Goal: Task Accomplishment & Management: Manage account settings

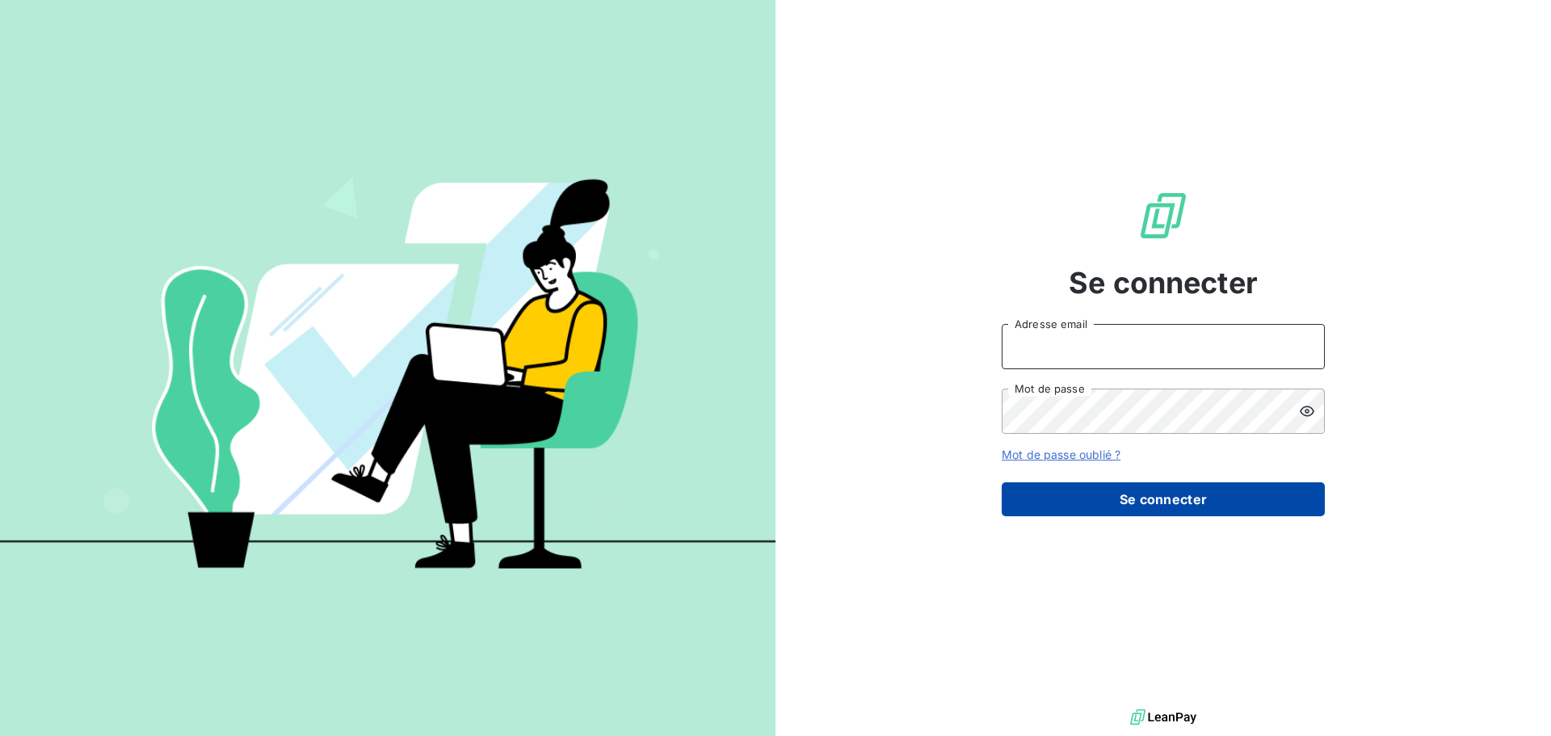
type input "[EMAIL_ADDRESS][DOMAIN_NAME]"
click at [1203, 494] on button "Se connecter" at bounding box center [1163, 499] width 323 height 34
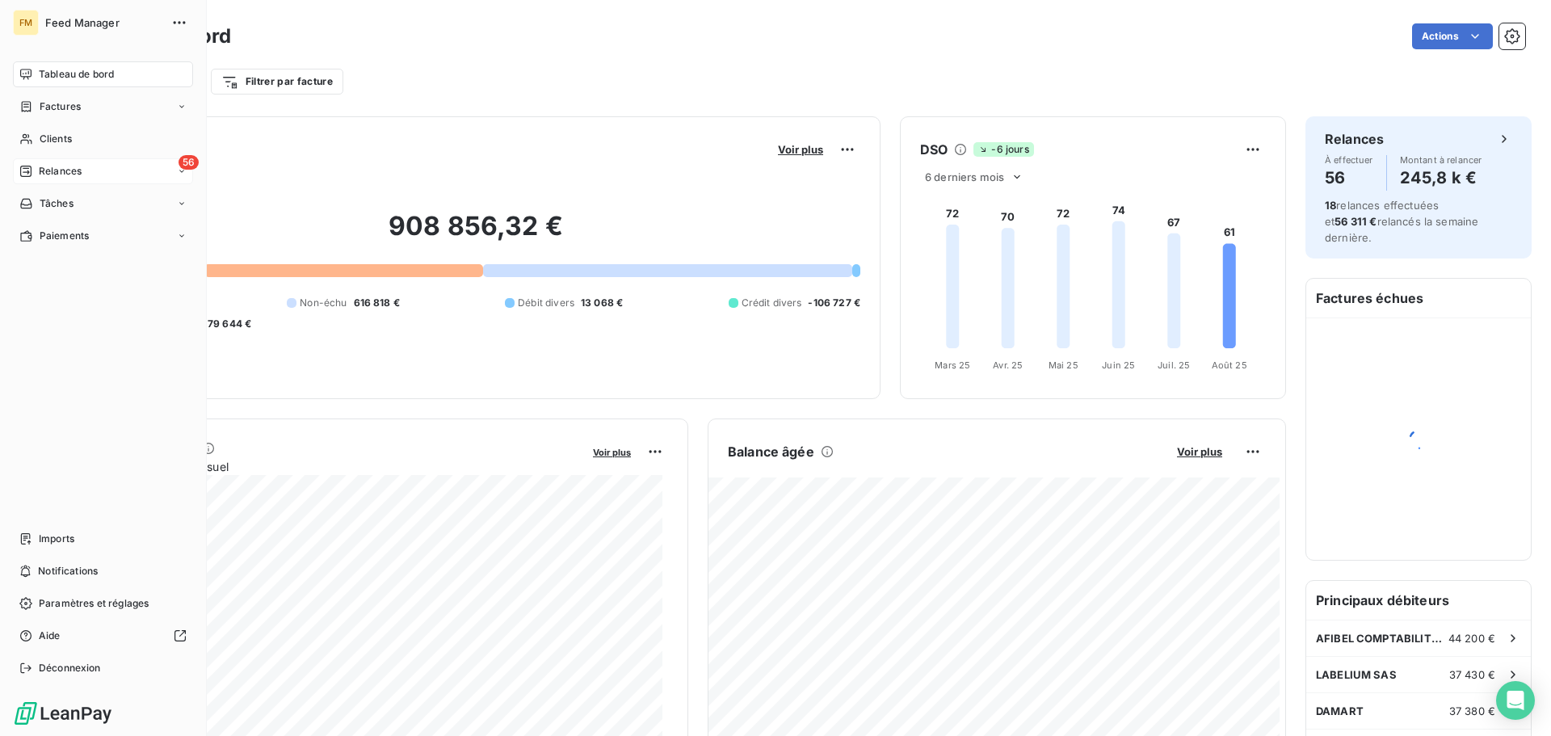
click at [38, 166] on div "Relances" at bounding box center [50, 171] width 62 height 15
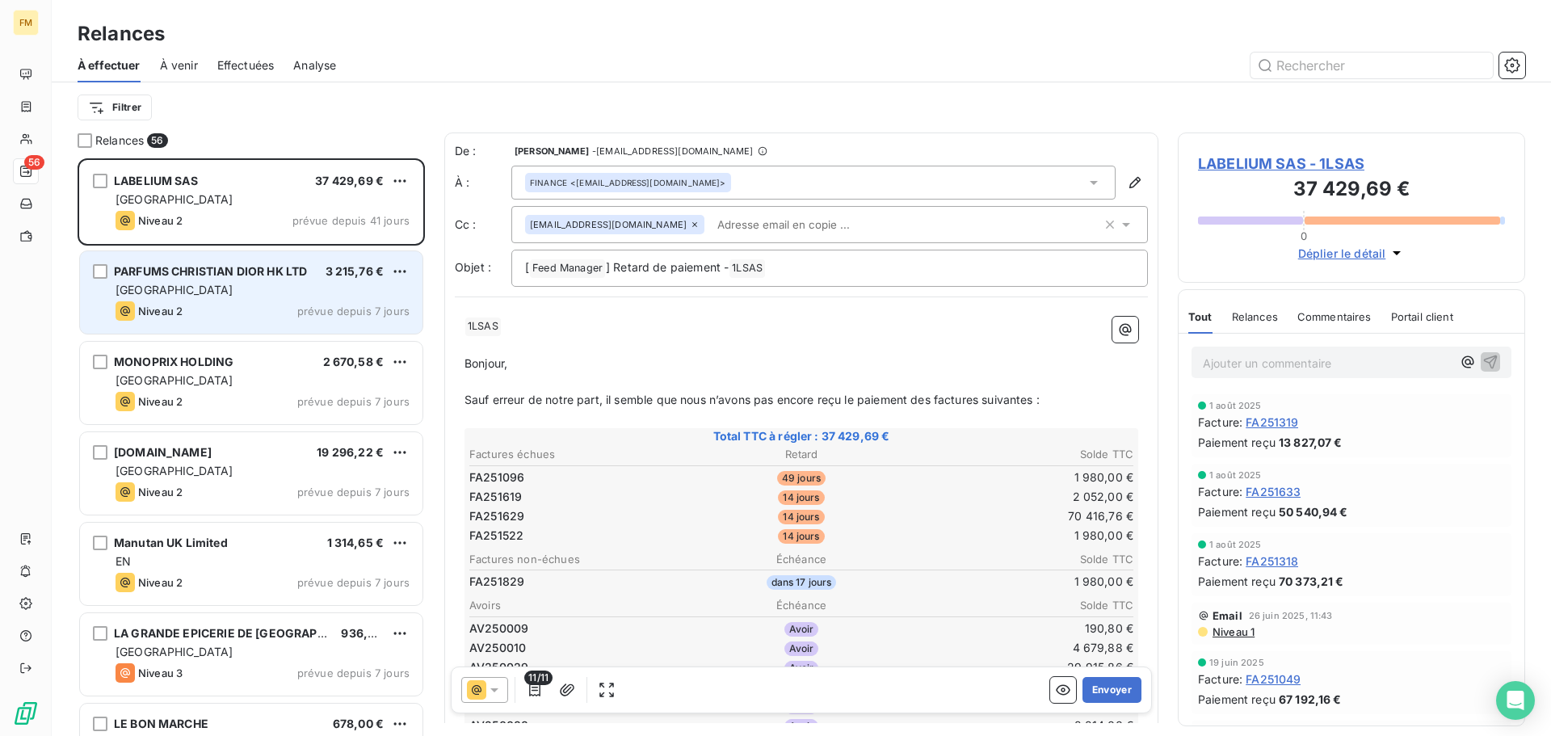
drag, startPoint x: 234, startPoint y: 300, endPoint x: 266, endPoint y: 311, distance: 33.2
click at [236, 300] on div "PARFUMS [PERSON_NAME] HK LTD 3 215,76 € FRANCE Niveau 2 prévue depuis 7 jours" at bounding box center [251, 292] width 342 height 82
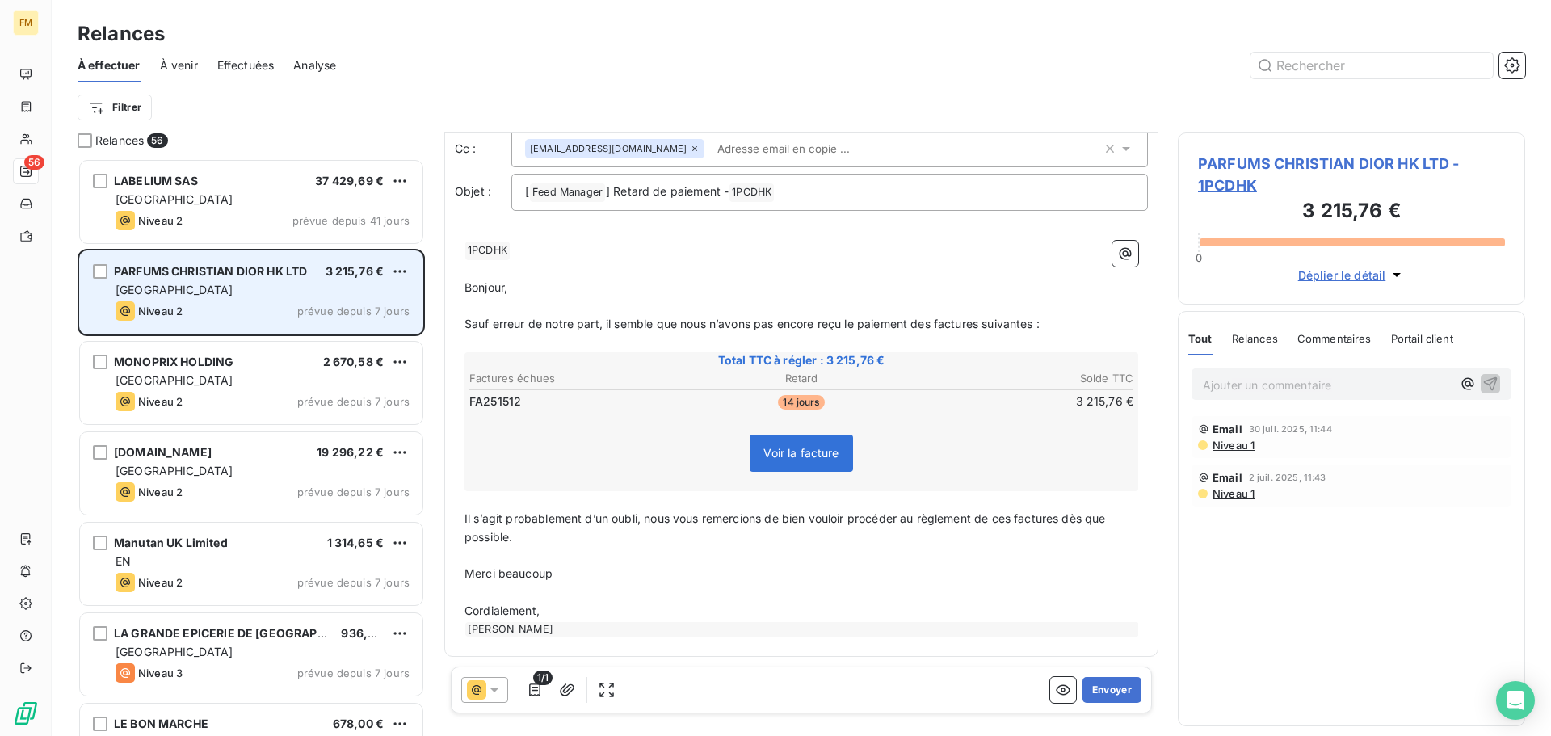
click at [230, 293] on div "[GEOGRAPHIC_DATA]" at bounding box center [263, 290] width 294 height 16
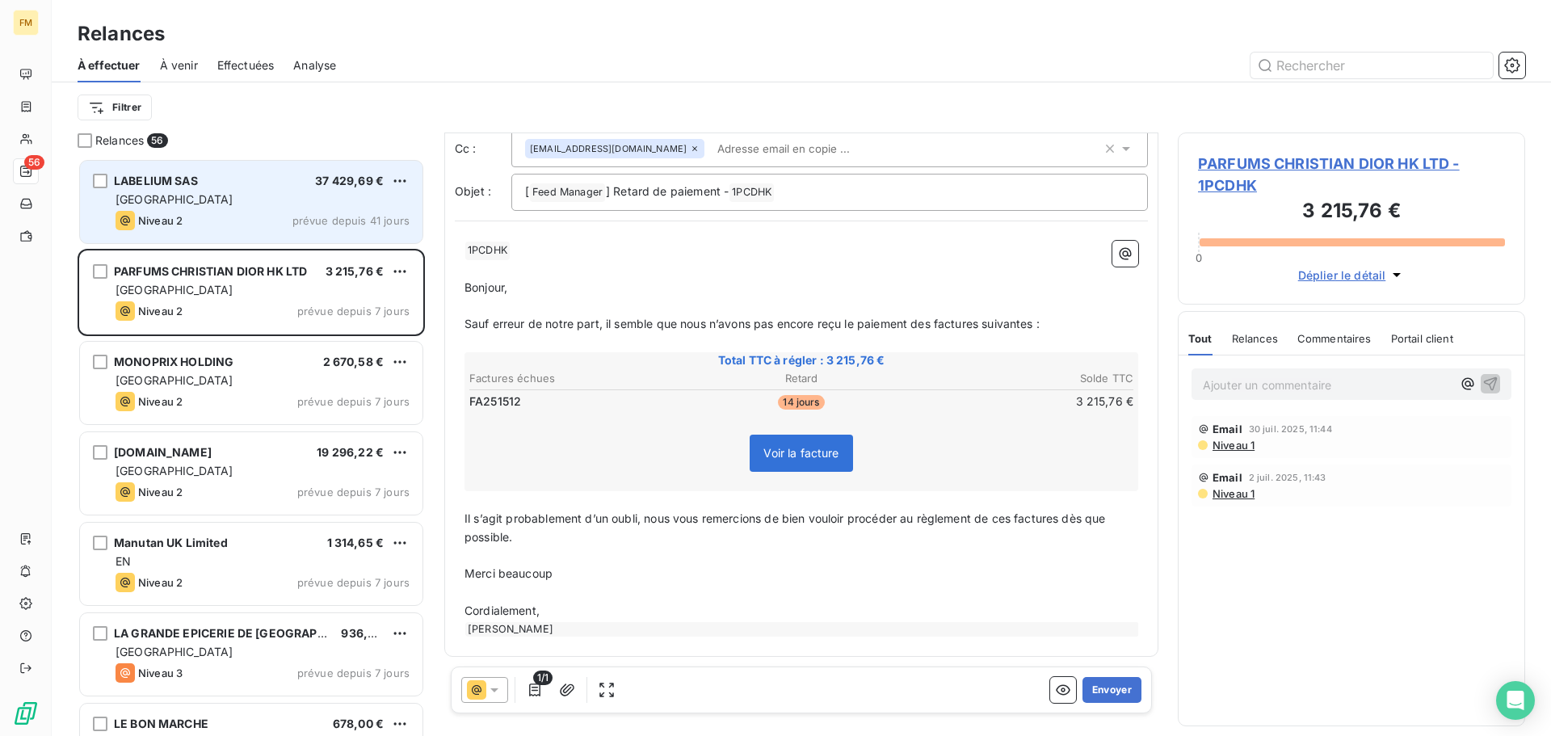
click at [196, 203] on div "[GEOGRAPHIC_DATA]" at bounding box center [263, 199] width 294 height 16
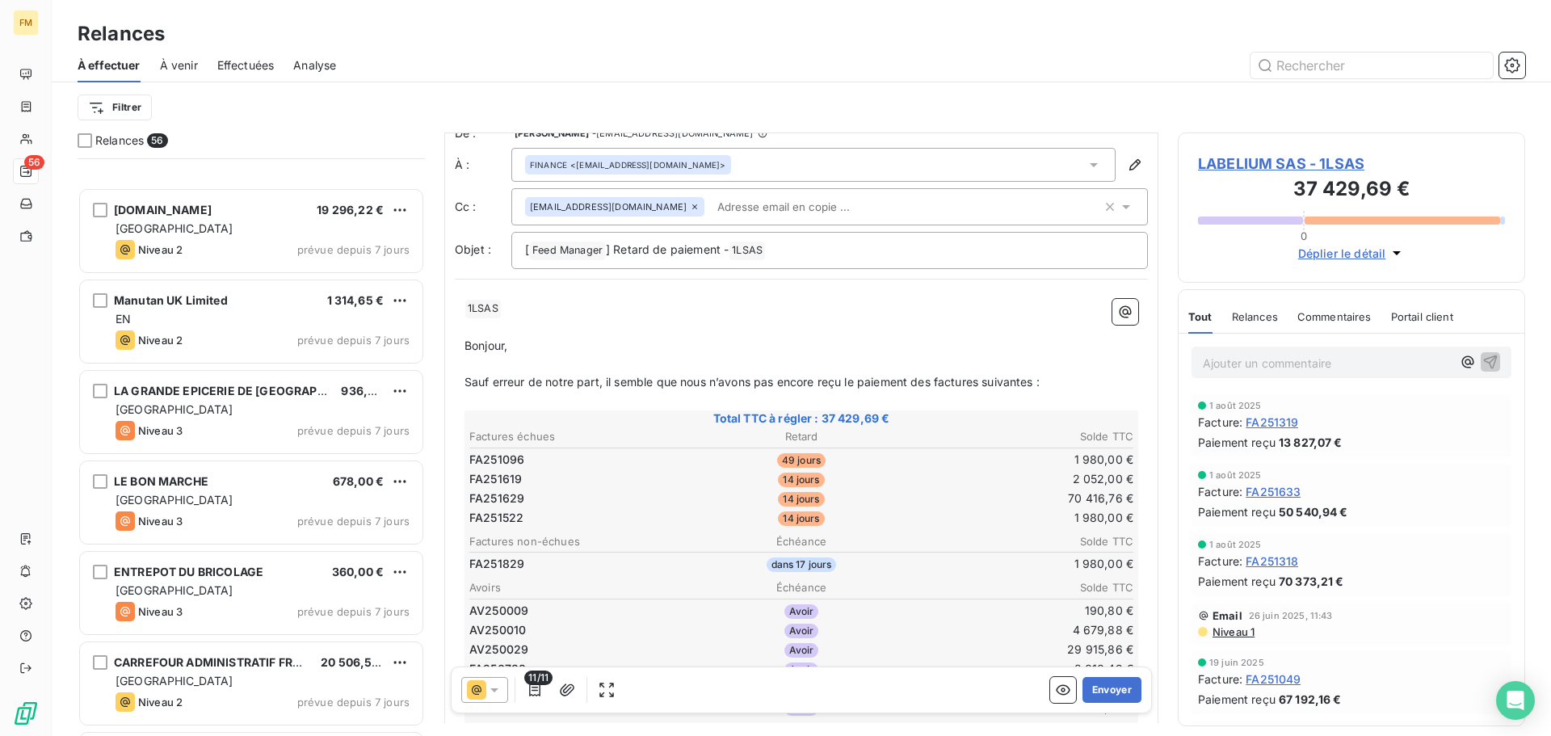
scroll to position [485, 0]
